Goal: Find contact information: Find contact information

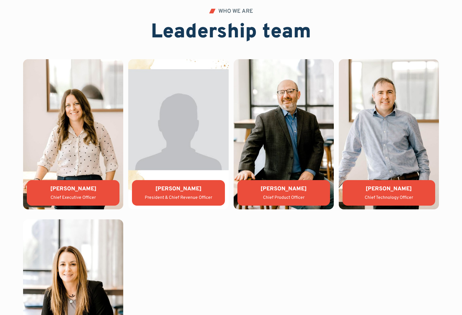
scroll to position [1302, 0]
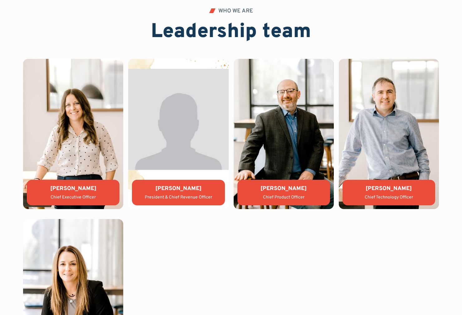
click at [170, 139] on img at bounding box center [178, 134] width 100 height 150
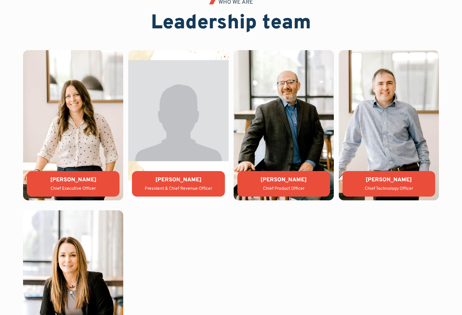
scroll to position [1342, 0]
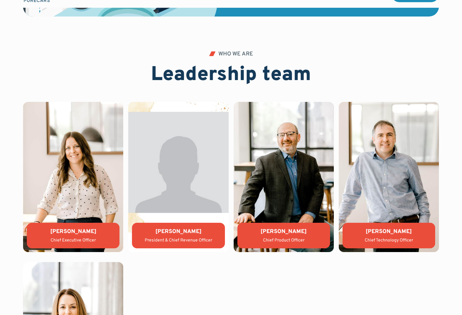
scroll to position [1342, 0]
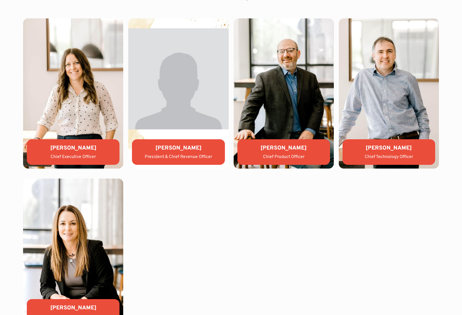
click at [177, 132] on img at bounding box center [178, 93] width 100 height 150
click at [173, 144] on div "[PERSON_NAME]" at bounding box center [178, 148] width 83 height 8
click at [173, 150] on div "[PERSON_NAME]" at bounding box center [178, 148] width 83 height 8
click at [190, 74] on img at bounding box center [178, 93] width 100 height 150
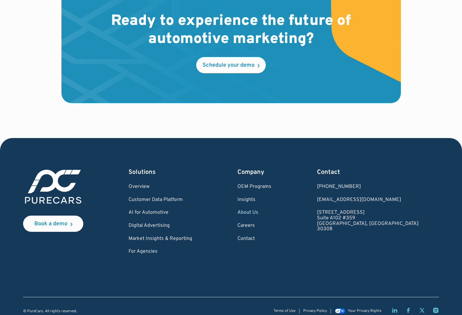
scroll to position [1732, 0]
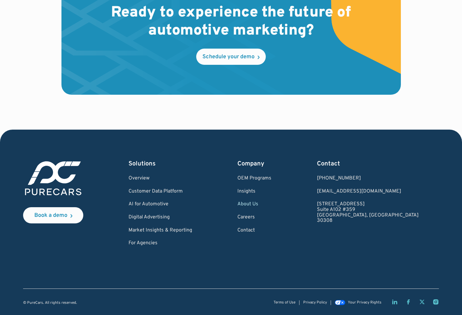
click at [395, 304] on icon "LinkedIn page" at bounding box center [394, 302] width 6 height 6
